Goal: Task Accomplishment & Management: Manage account settings

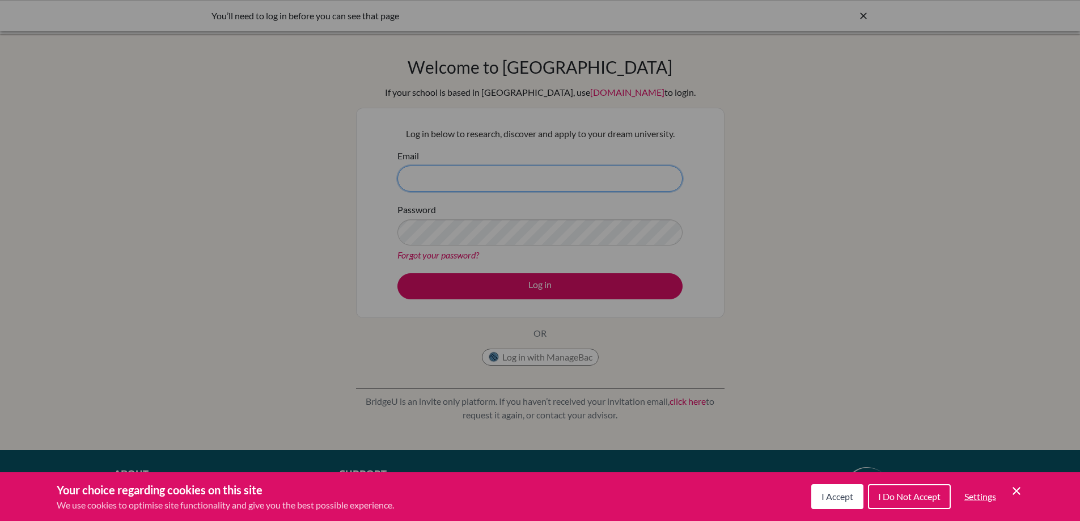
type input "cotto.damaris@amschool.edu.sv"
click at [846, 492] on span "I Accept" at bounding box center [838, 496] width 32 height 11
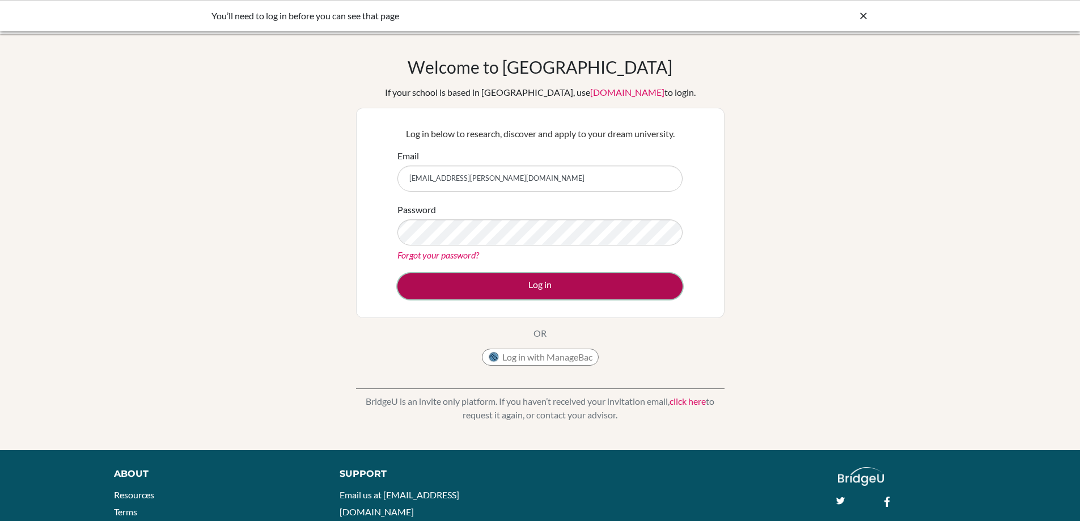
click at [590, 288] on button "Log in" at bounding box center [540, 286] width 285 height 26
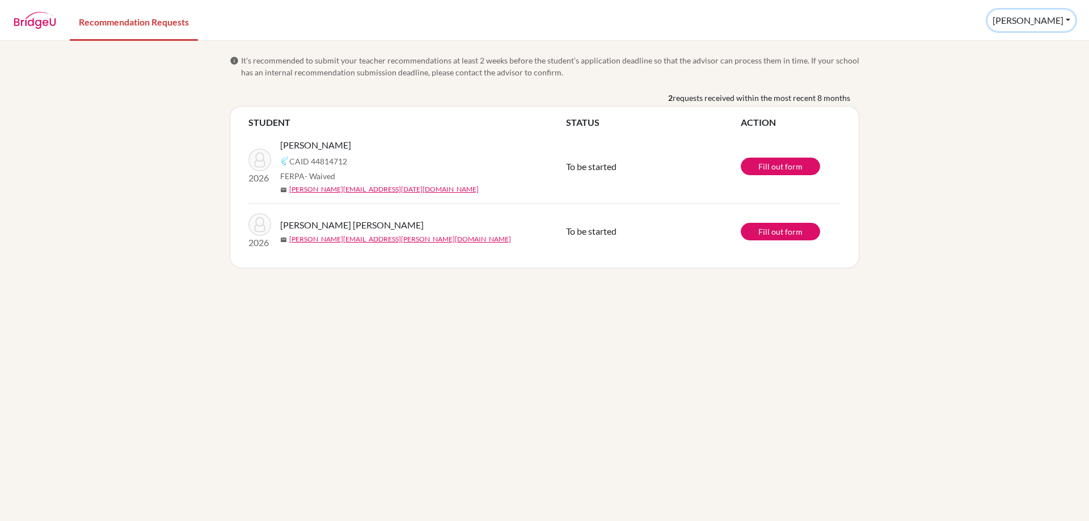
click at [1050, 16] on button "[PERSON_NAME]" at bounding box center [1031, 21] width 88 height 22
click at [1024, 76] on button "Log out" at bounding box center [1003, 74] width 90 height 18
